Goal: Task Accomplishment & Management: Manage account settings

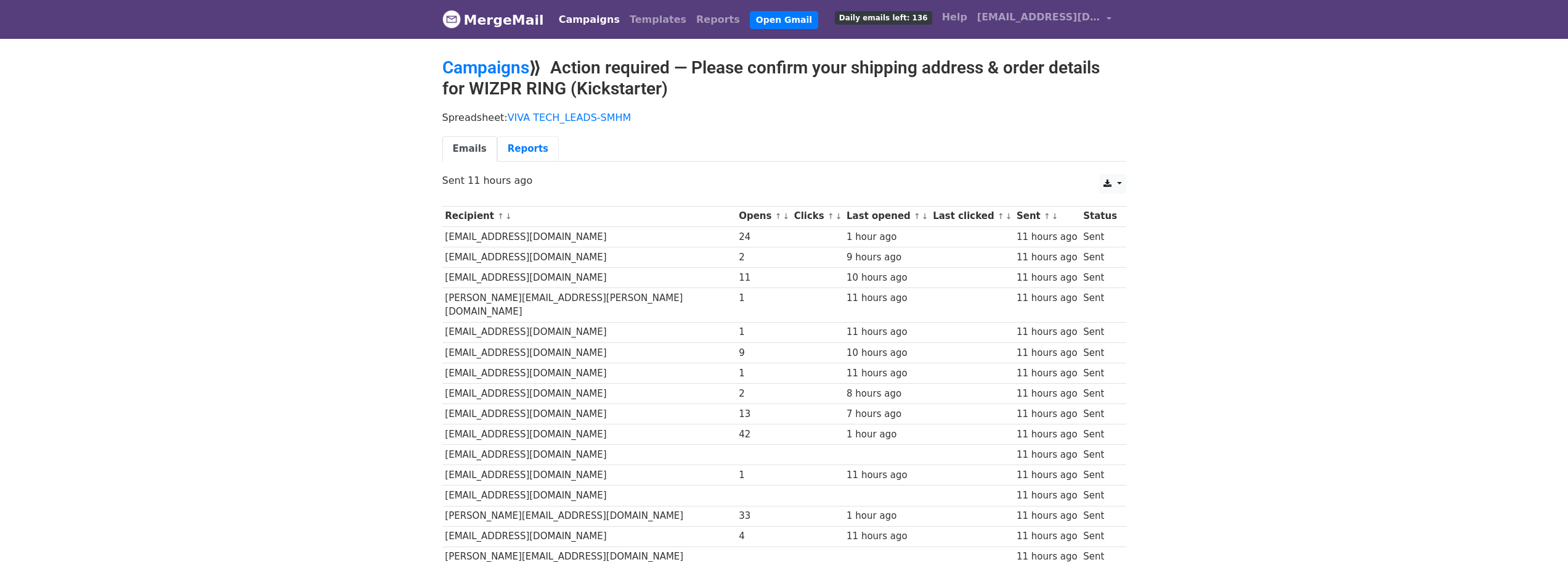
click at [523, 147] on link "Reports" at bounding box center [528, 148] width 62 height 25
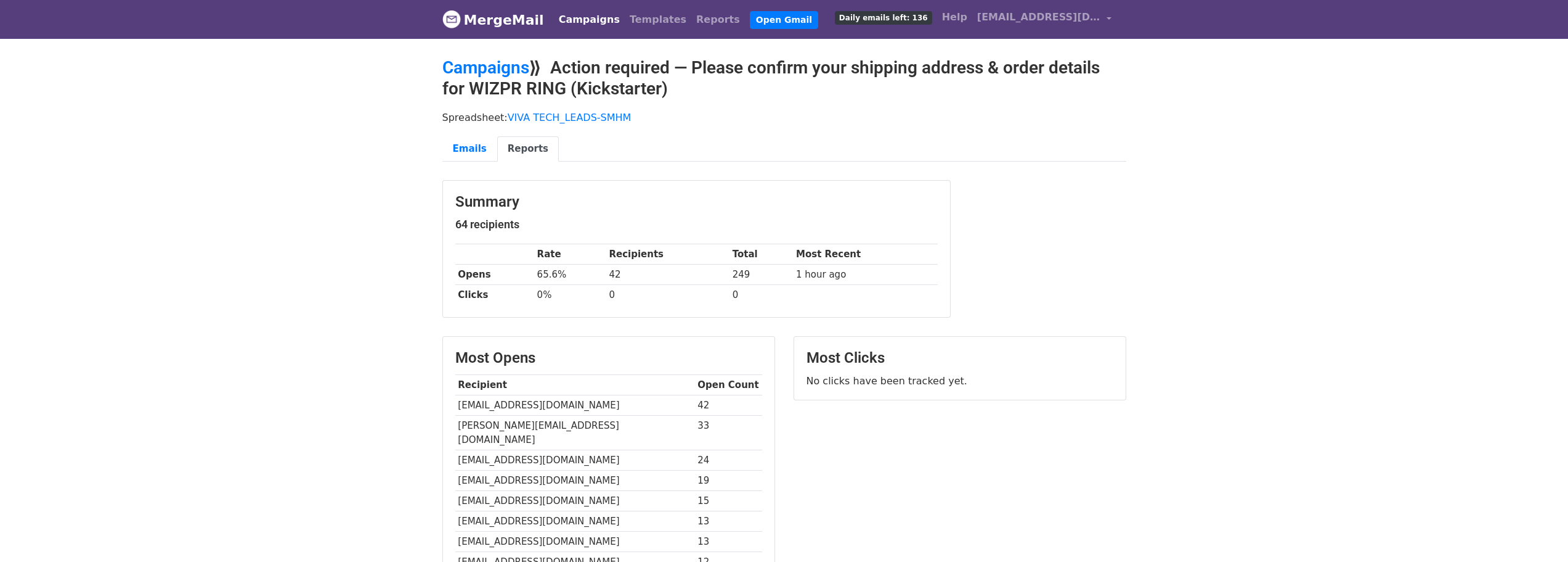
click at [852, 473] on div "Most Clicks No clicks have been tracked yet." at bounding box center [959, 486] width 351 height 301
click at [456, 144] on link "Emails" at bounding box center [470, 148] width 55 height 25
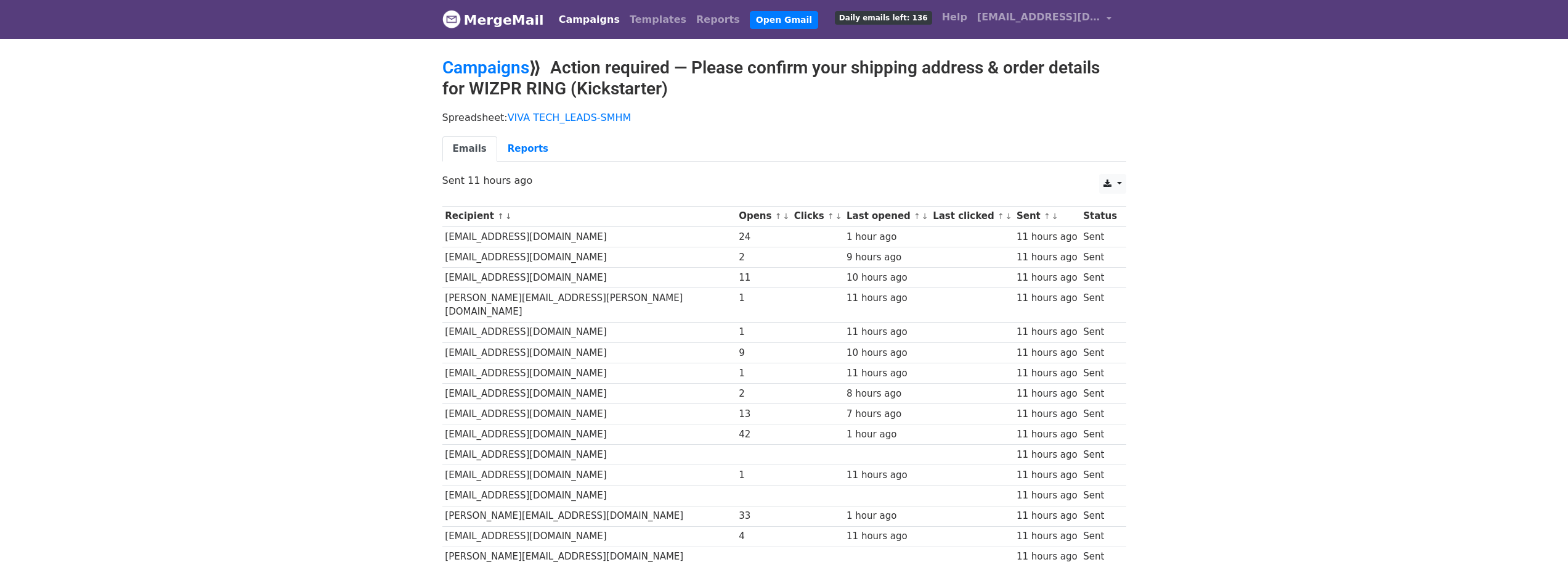
click at [458, 151] on link "Emails" at bounding box center [470, 148] width 55 height 25
click at [558, 118] on link "VIVA TECH_LEADS-SMHM" at bounding box center [570, 118] width 124 height 12
click at [1108, 14] on link "[EMAIL_ADDRESS][DOMAIN_NAME]" at bounding box center [1044, 19] width 144 height 29
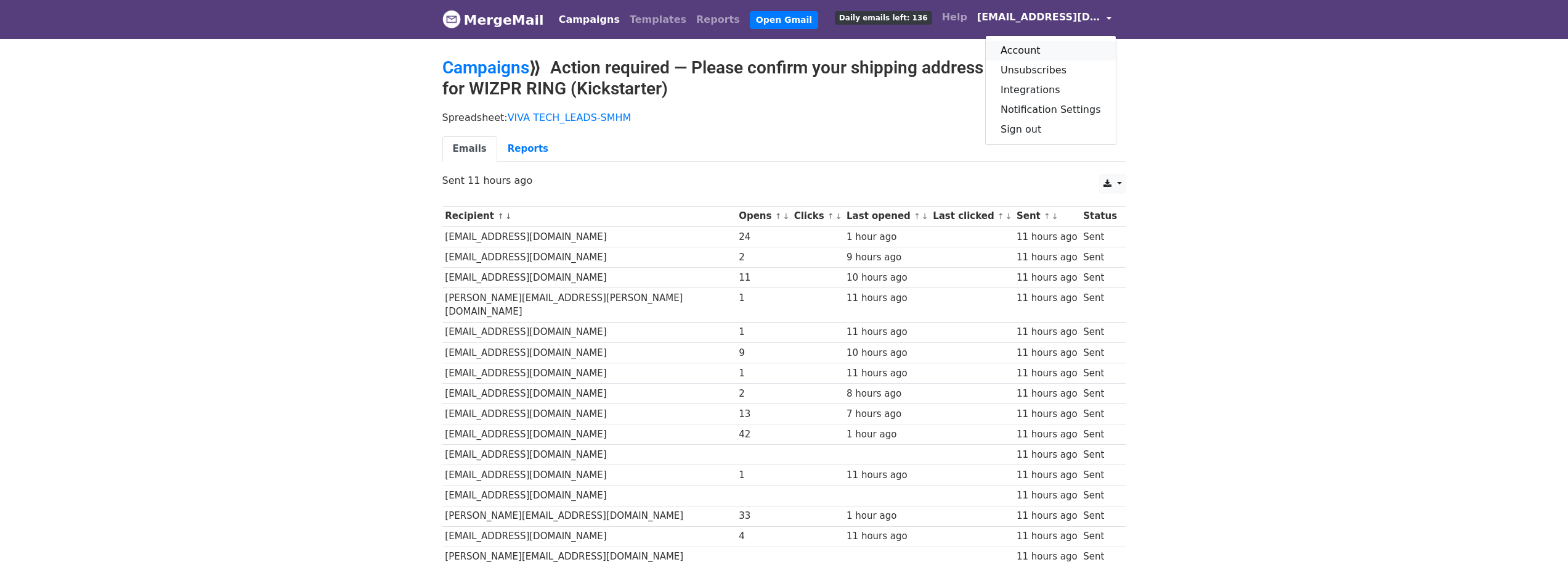
click at [1029, 46] on link "Account" at bounding box center [1050, 50] width 130 height 20
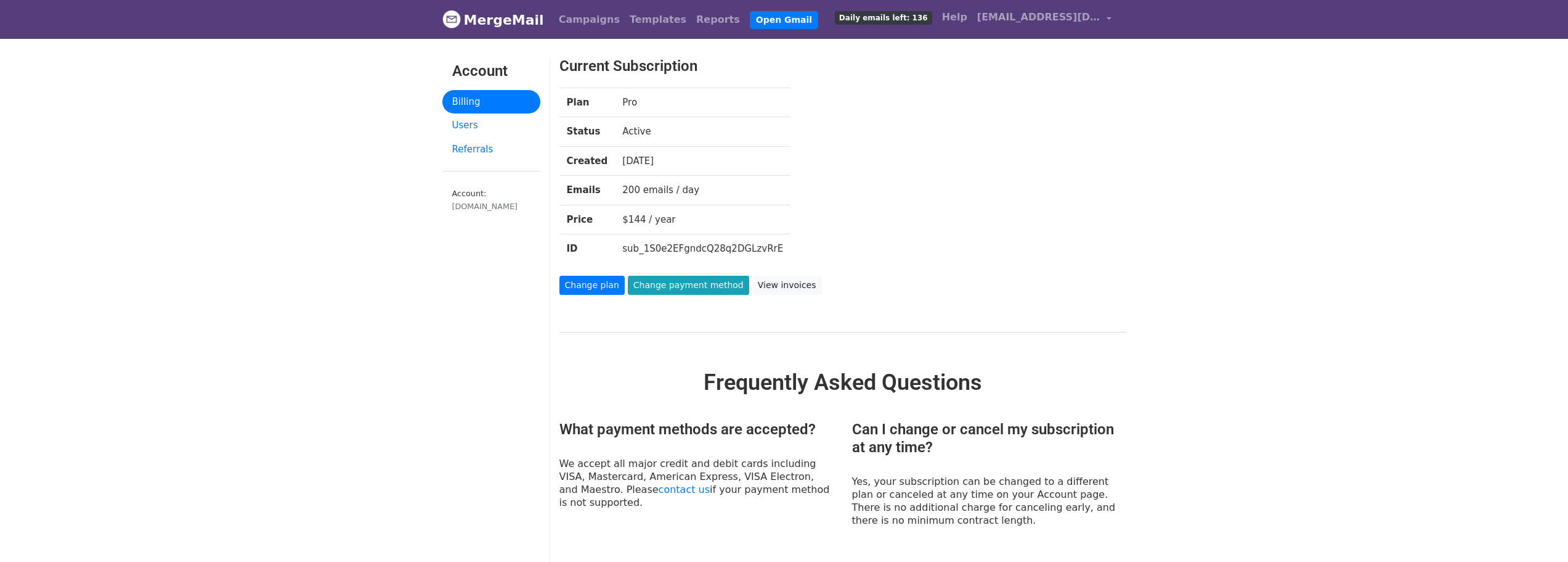
click at [473, 125] on link "Users" at bounding box center [491, 125] width 98 height 24
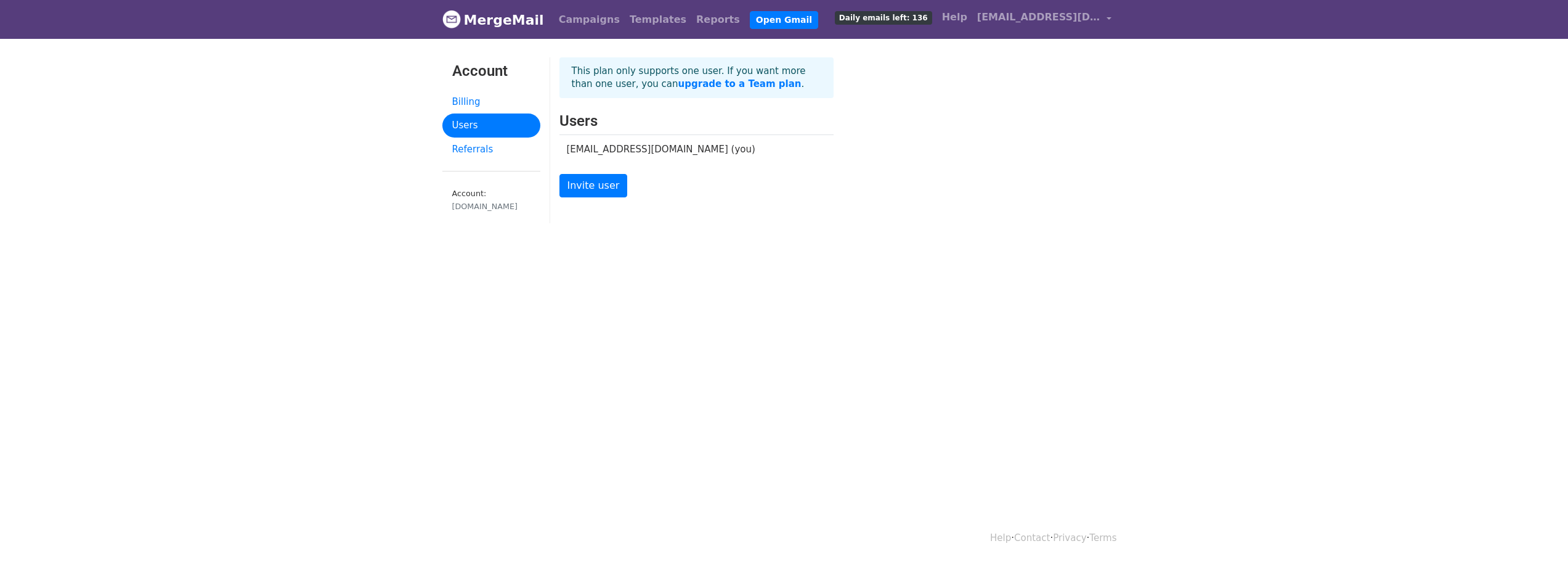
click at [654, 151] on td "[EMAIL_ADDRESS][DOMAIN_NAME] (you)" at bounding box center [687, 149] width 255 height 29
